Goal: Information Seeking & Learning: Learn about a topic

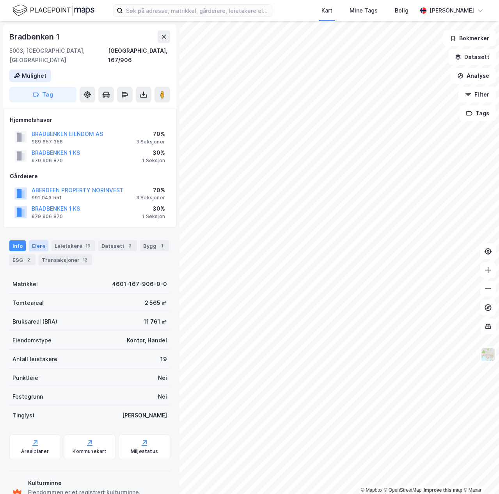
click at [36, 240] on div "Eiere" at bounding box center [39, 245] width 20 height 11
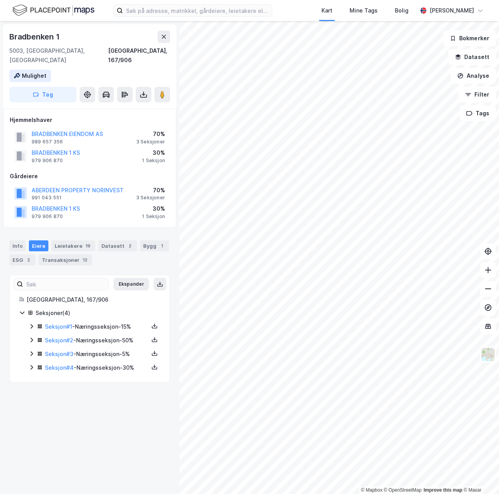
click at [22, 309] on icon at bounding box center [22, 312] width 6 height 6
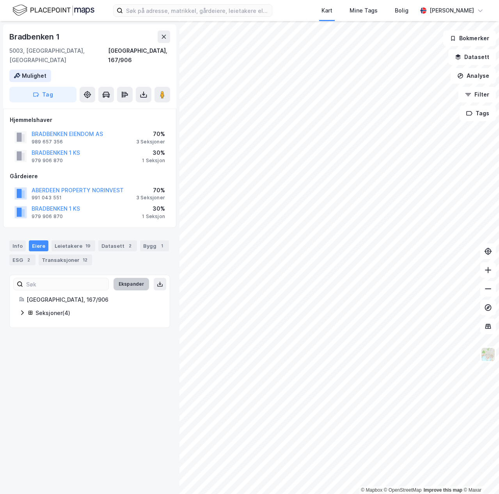
click at [129, 278] on button "Ekspander" at bounding box center [132, 284] width 36 height 12
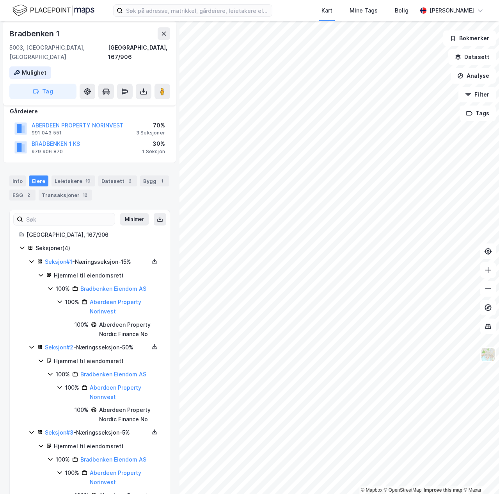
scroll to position [117, 0]
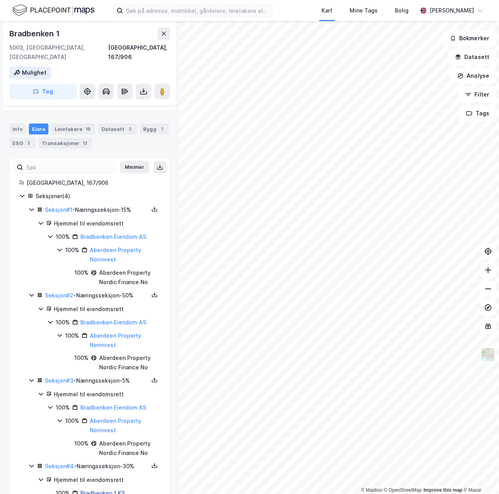
click at [103, 489] on link "Bradbenken 1 KS" at bounding box center [102, 492] width 45 height 7
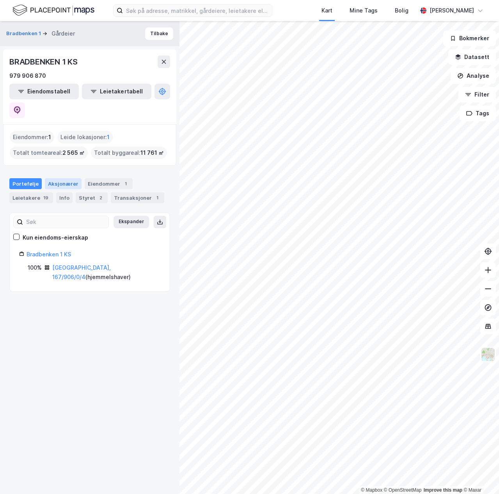
click at [68, 178] on div "Aksjonærer" at bounding box center [63, 183] width 37 height 11
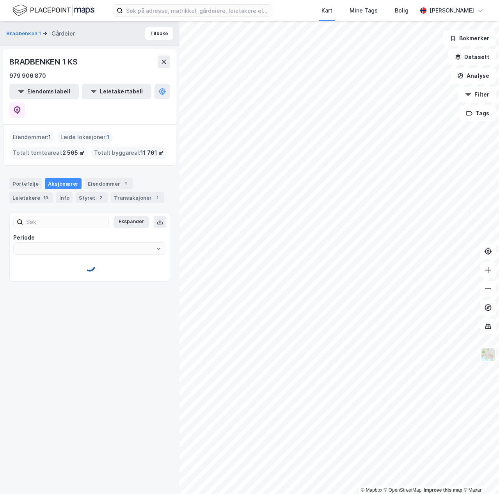
type input "Siste"
click at [88, 192] on div "Styret 2" at bounding box center [92, 197] width 32 height 11
type input "Siste"
